Goal: Information Seeking & Learning: Learn about a topic

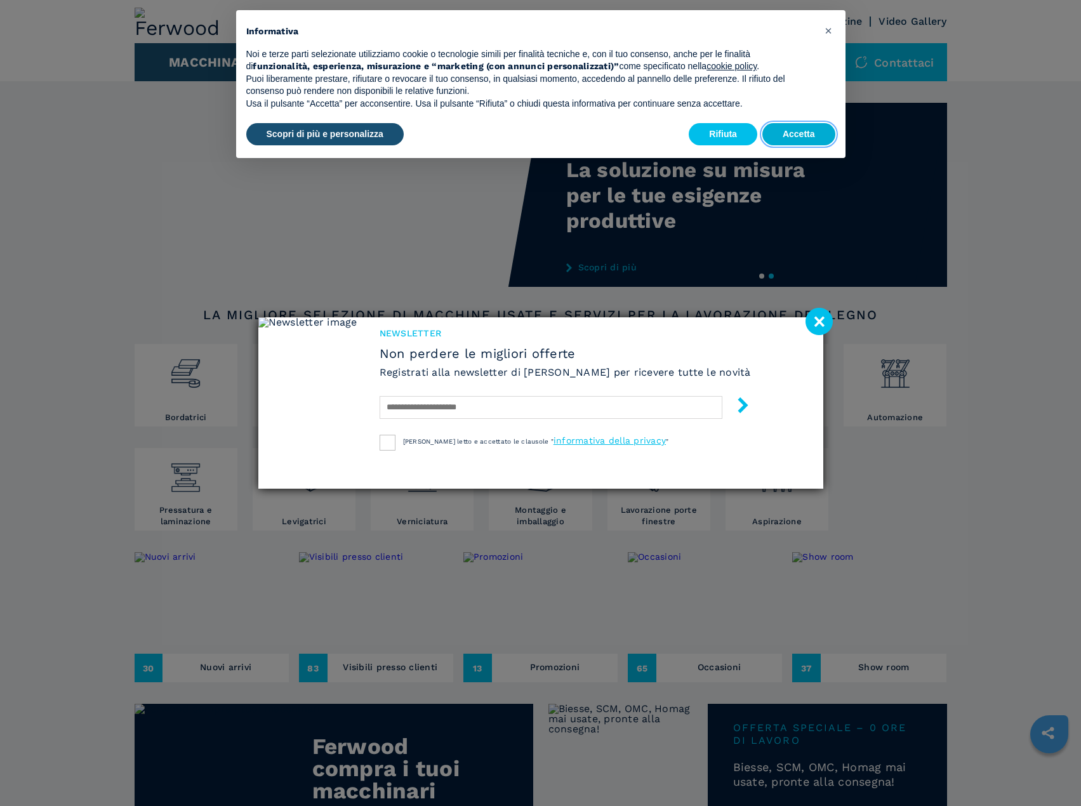
click at [793, 133] on button "Accetta" at bounding box center [798, 134] width 73 height 23
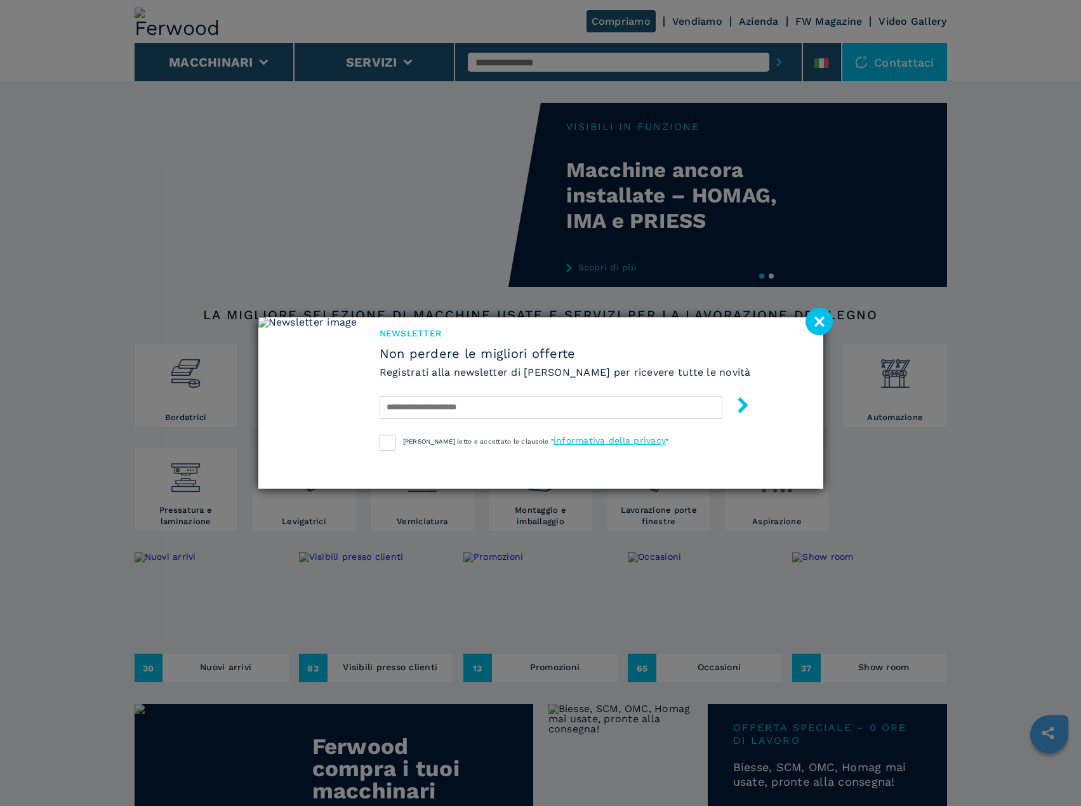
click at [820, 315] on image at bounding box center [818, 321] width 27 height 27
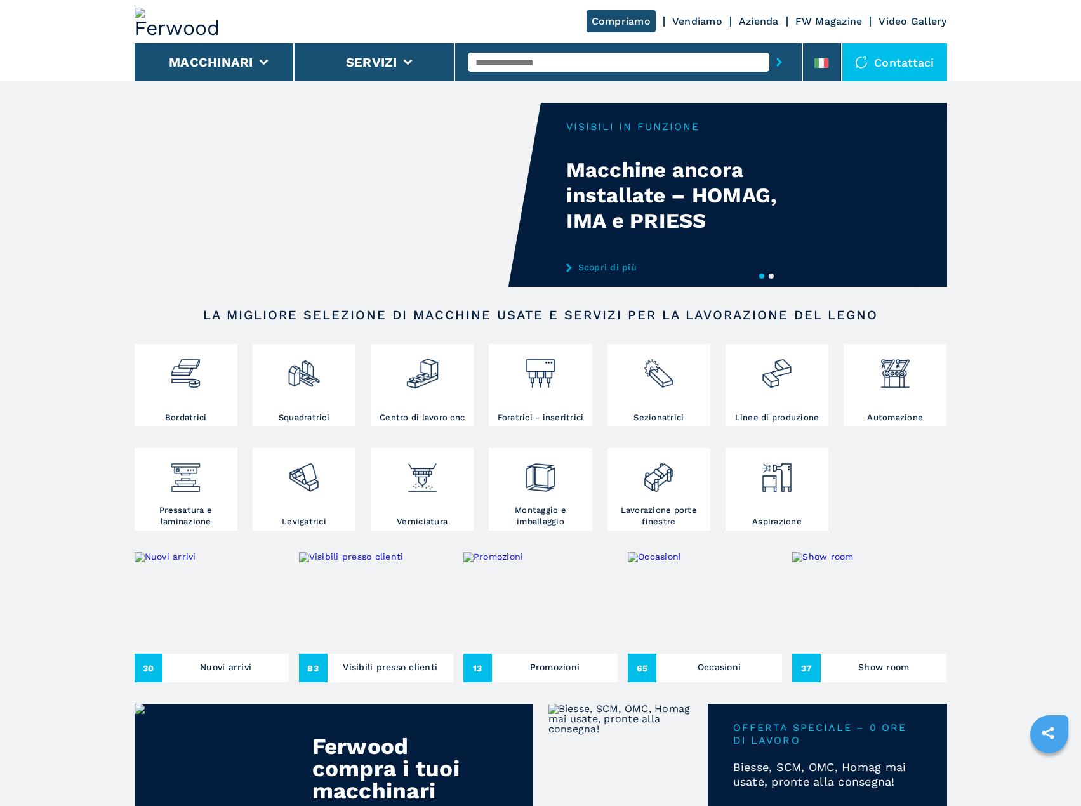
click at [250, 84] on article "Your browser does not support the video tag. Your browser does not support the …" at bounding box center [541, 797] width 812 height 1433
click at [258, 65] on li "Macchinari" at bounding box center [215, 62] width 161 height 38
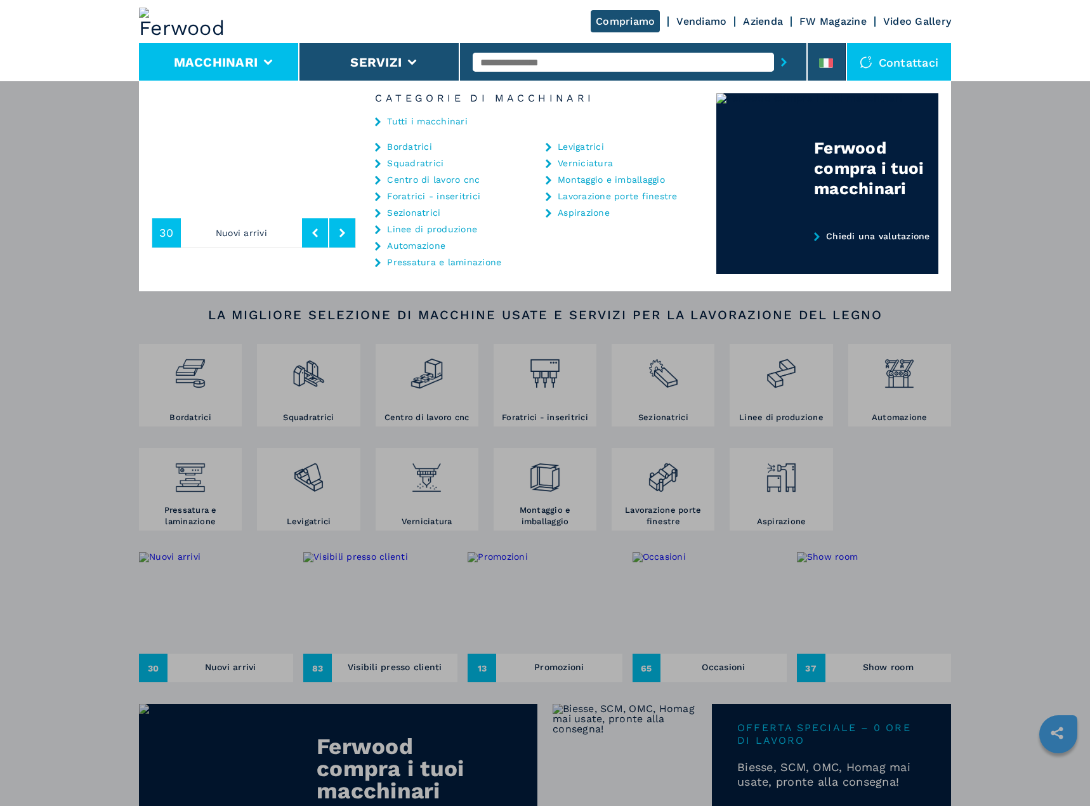
click at [378, 146] on icon at bounding box center [378, 147] width 6 height 9
click at [418, 122] on link "Tutti i macchinari" at bounding box center [427, 121] width 81 height 9
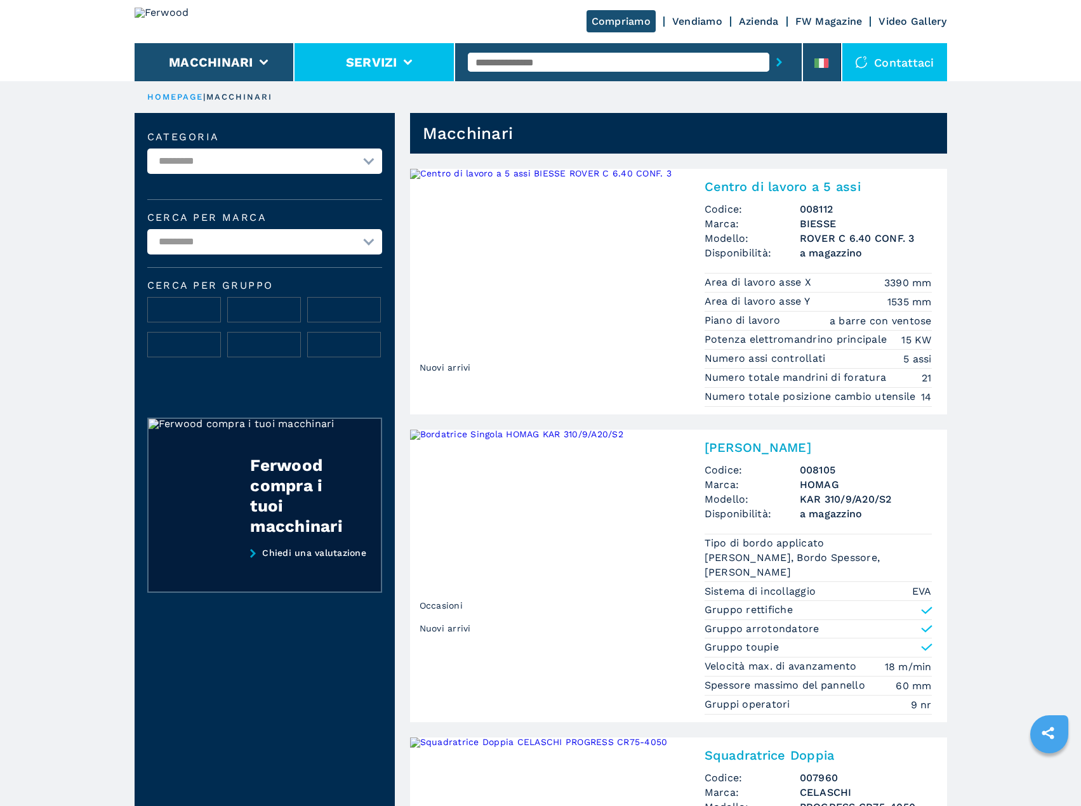
click at [423, 57] on li "Servizi" at bounding box center [374, 62] width 161 height 38
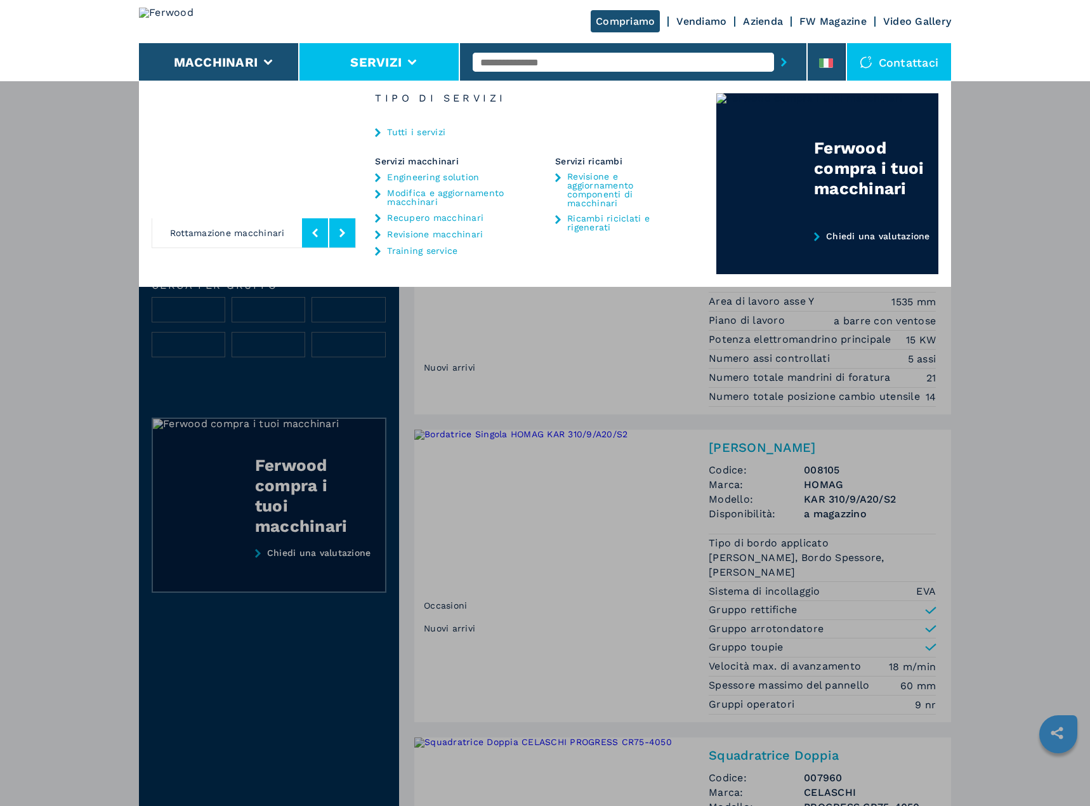
click at [338, 233] on button at bounding box center [342, 232] width 26 height 29
click at [338, 232] on button at bounding box center [342, 232] width 26 height 29
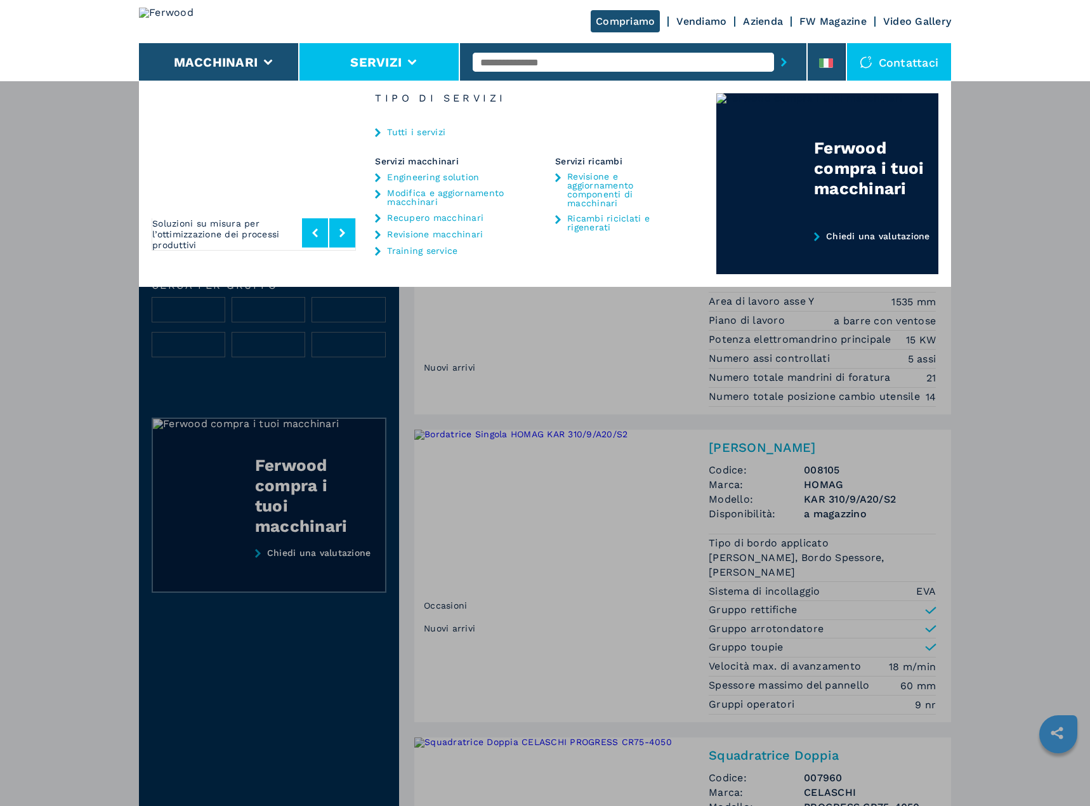
click at [339, 232] on button at bounding box center [342, 232] width 26 height 29
click at [338, 232] on button at bounding box center [342, 232] width 26 height 29
click at [992, 339] on div "**********" at bounding box center [545, 484] width 1090 height 806
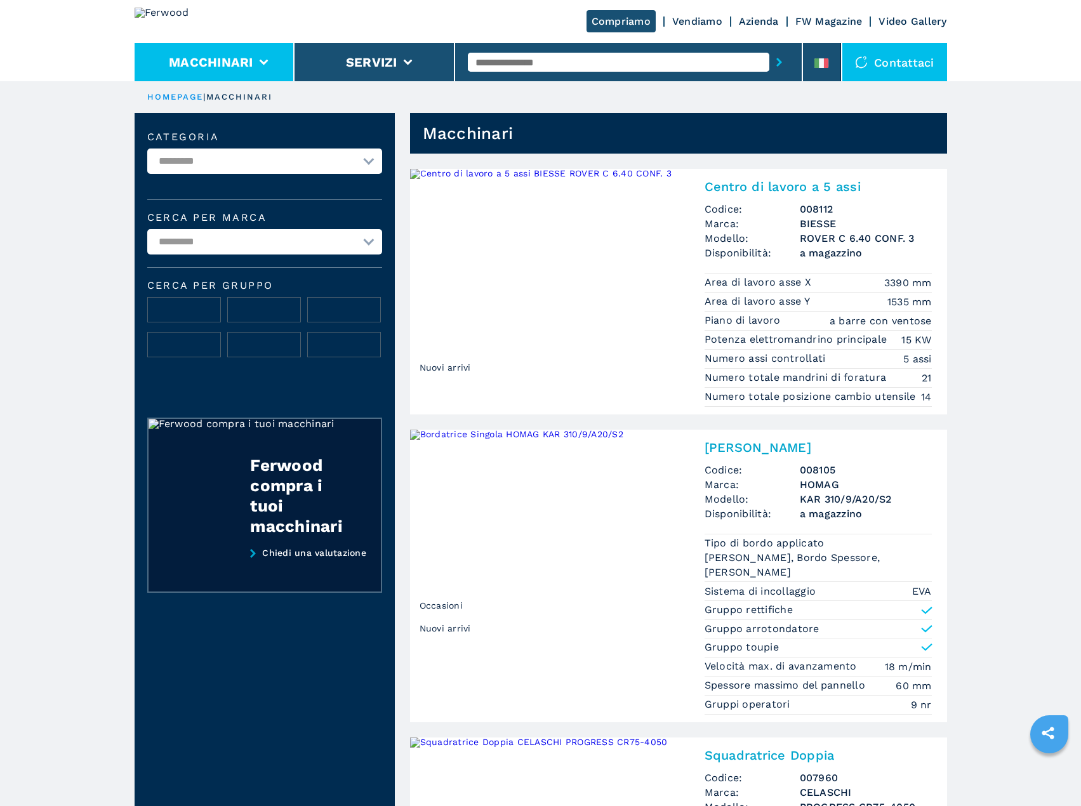
click at [269, 65] on li "Macchinari" at bounding box center [215, 62] width 161 height 38
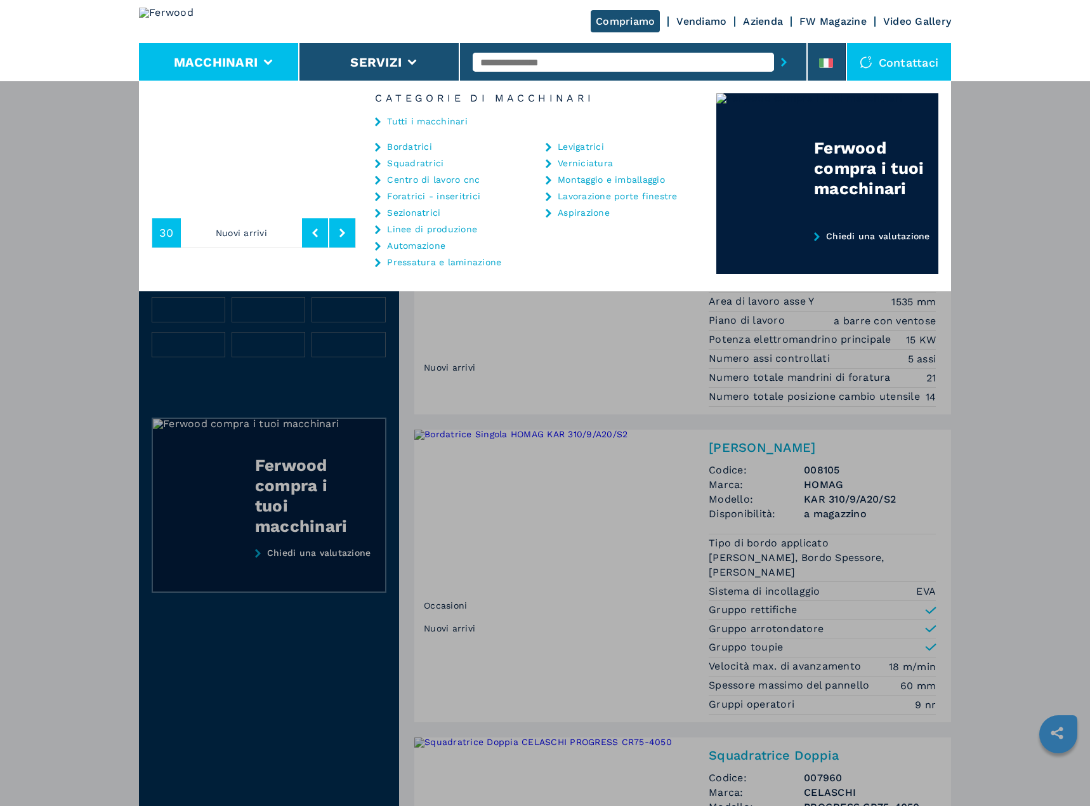
click at [585, 194] on link "Lavorazione porte finestre" at bounding box center [618, 196] width 120 height 9
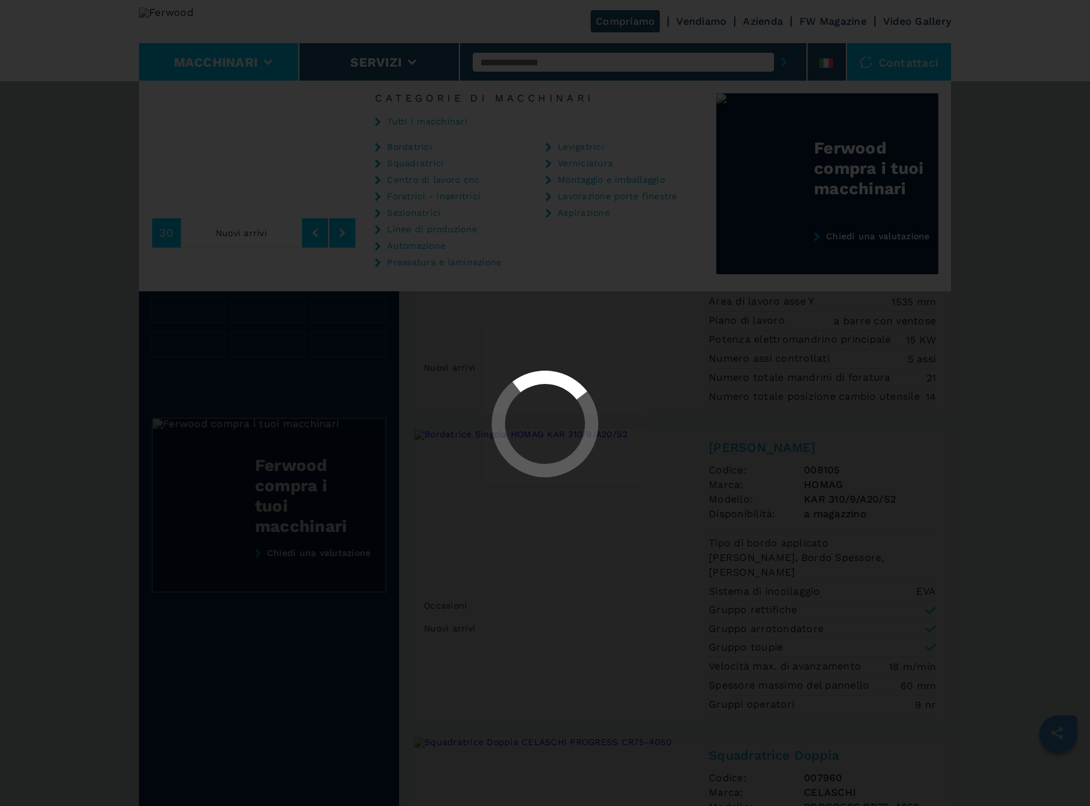
select select "**********"
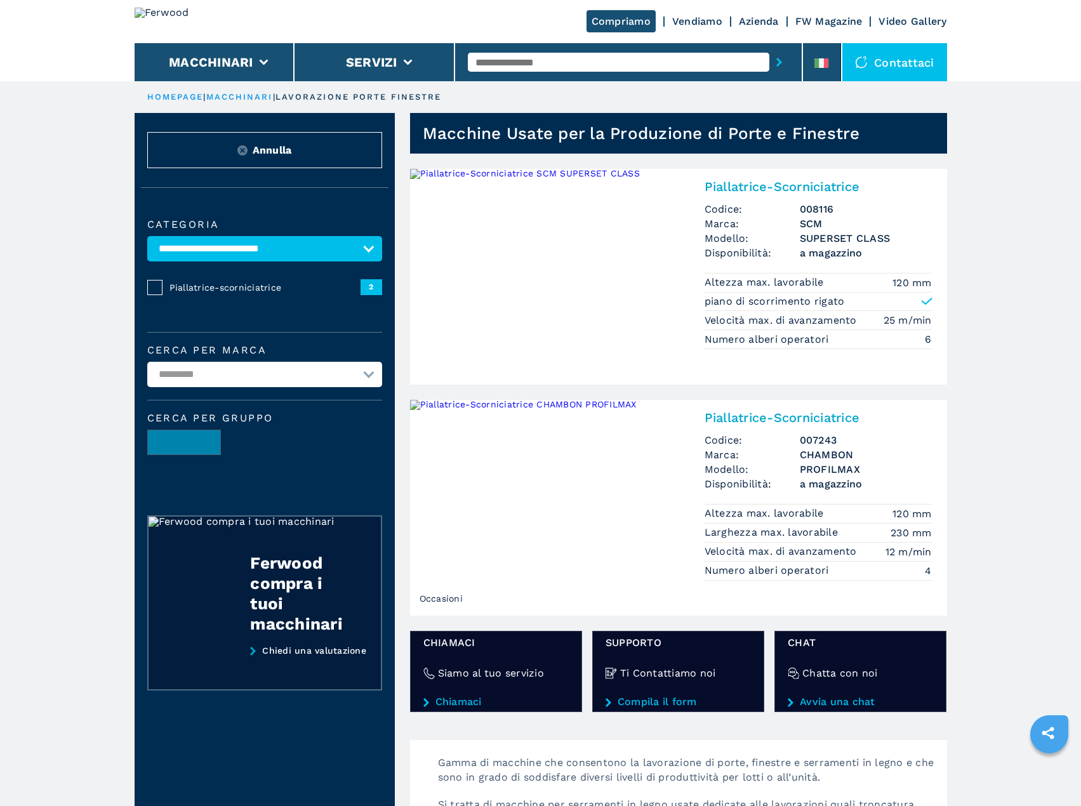
click at [38, 484] on main "**********" at bounding box center [540, 740] width 1081 height 1480
